Goal: Task Accomplishment & Management: Use online tool/utility

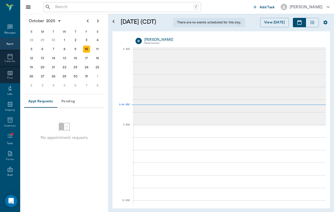
click at [78, 10] on input "text" at bounding box center [123, 7] width 140 height 7
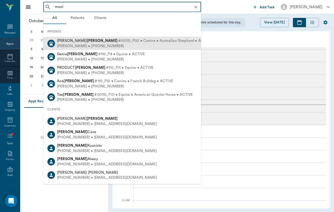
click at [85, 46] on div "[PERSON_NAME] • [PHONE_NUMBER]" at bounding box center [134, 45] width 154 height 5
type input "mori"
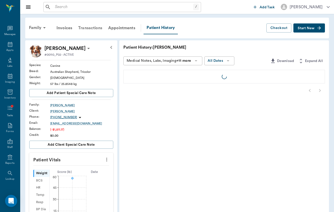
click at [92, 25] on div "Transactions" at bounding box center [90, 28] width 30 height 12
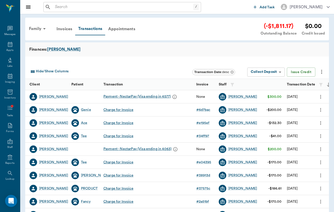
click at [320, 72] on icon "more" at bounding box center [321, 72] width 6 height 6
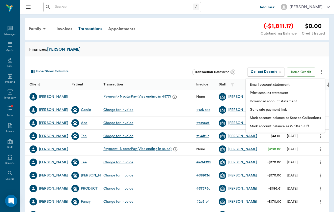
click at [311, 109] on li "Generate payment link" at bounding box center [285, 110] width 79 height 8
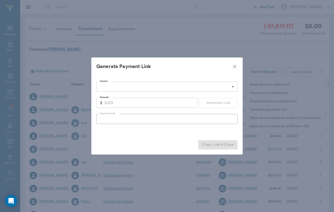
click at [142, 86] on body "/ ​ Add Task [PERSON_NAME] Nectar Messages Appts Labs Imaging Inventory Tasks F…" at bounding box center [167, 155] width 334 height 310
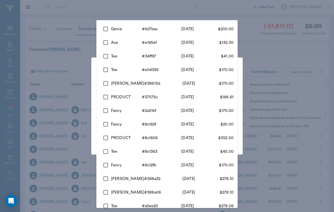
click at [95, 66] on div at bounding box center [167, 106] width 334 height 212
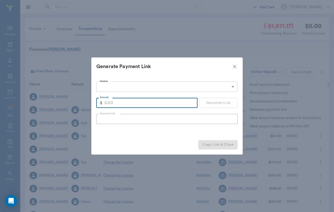
click at [128, 108] on input "Amount" at bounding box center [150, 103] width 93 height 10
type input "500.00"
click at [213, 103] on button "Generate Link" at bounding box center [218, 103] width 38 height 10
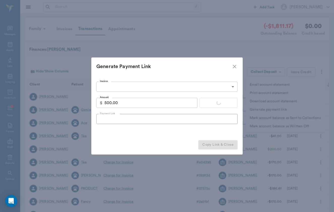
type input "[URL][DOMAIN_NAME]"
click at [222, 146] on button "Copy Link & Close" at bounding box center [217, 144] width 39 height 9
